Goal: Find specific page/section: Find specific page/section

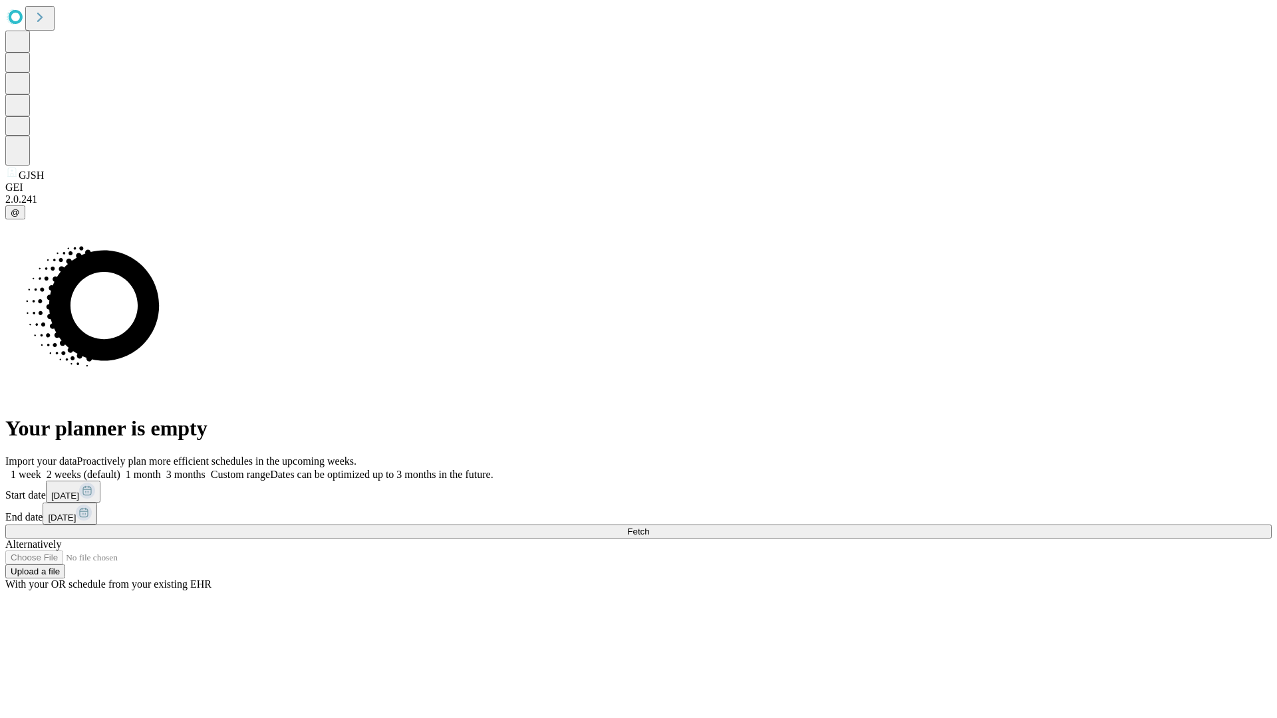
click at [649, 527] on span "Fetch" at bounding box center [638, 532] width 22 height 10
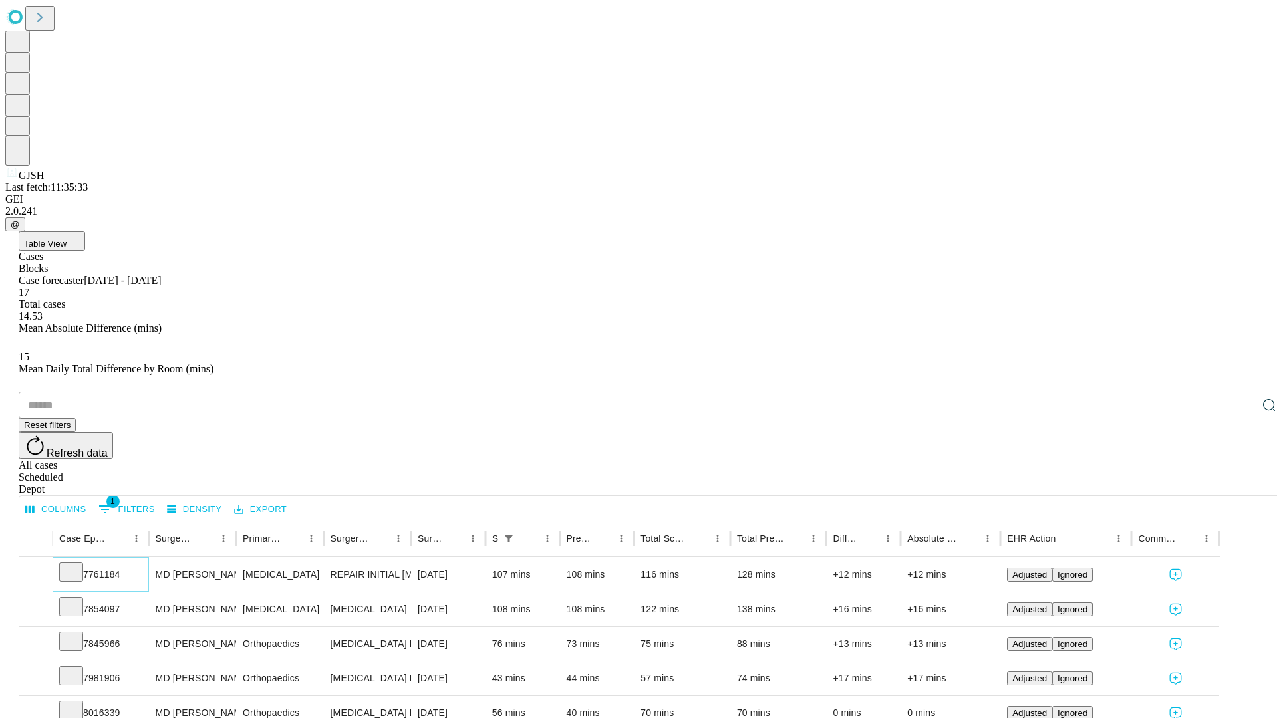
click at [78, 565] on icon at bounding box center [71, 571] width 13 height 13
